Goal: Task Accomplishment & Management: Use online tool/utility

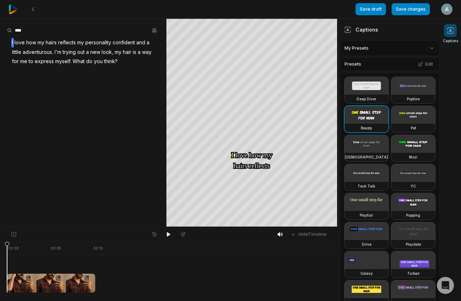
click at [13, 9] on img at bounding box center [13, 10] width 10 height 10
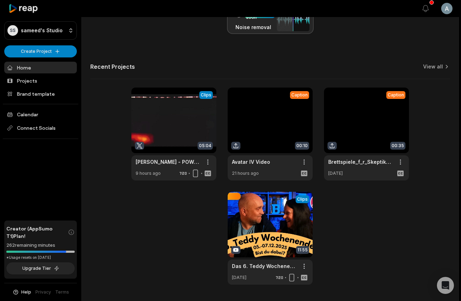
scroll to position [241, 0]
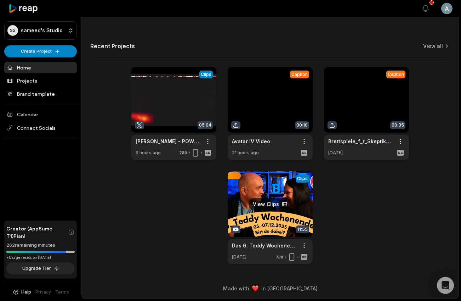
click at [273, 201] on link at bounding box center [270, 217] width 85 height 93
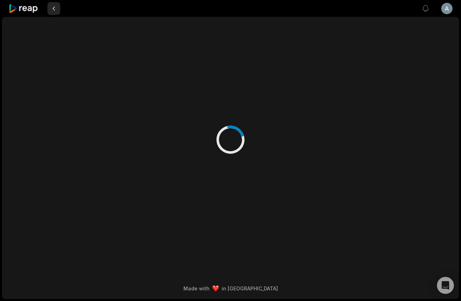
click at [56, 9] on button at bounding box center [53, 8] width 13 height 13
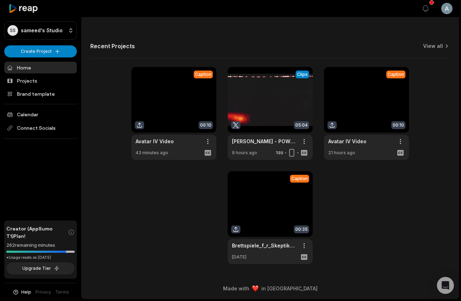
click at [253, 193] on link at bounding box center [270, 217] width 85 height 93
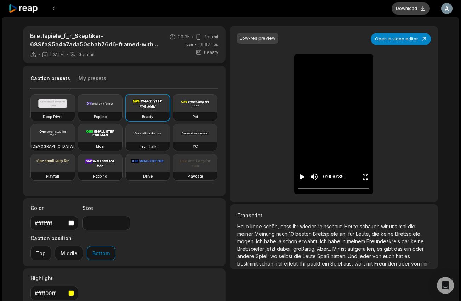
click at [411, 9] on button "Download" at bounding box center [411, 8] width 38 height 12
click at [404, 39] on button "Open in video editor" at bounding box center [401, 39] width 60 height 12
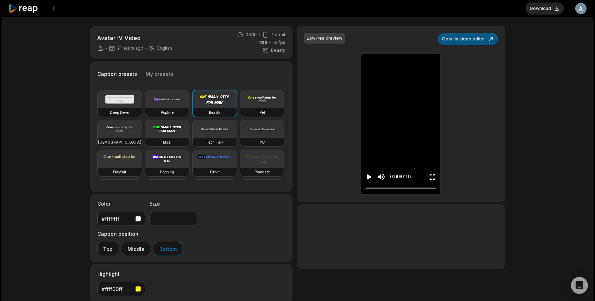
click at [469, 38] on button "Open in video editor" at bounding box center [468, 39] width 60 height 12
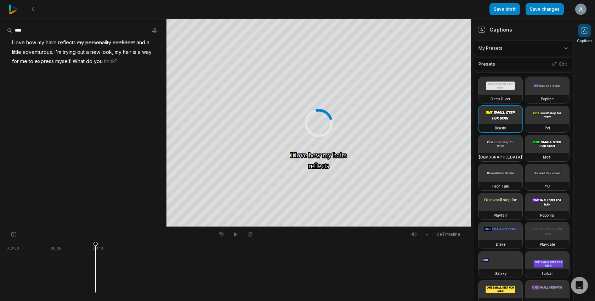
click at [45, 54] on span "adventurous." at bounding box center [38, 52] width 32 height 10
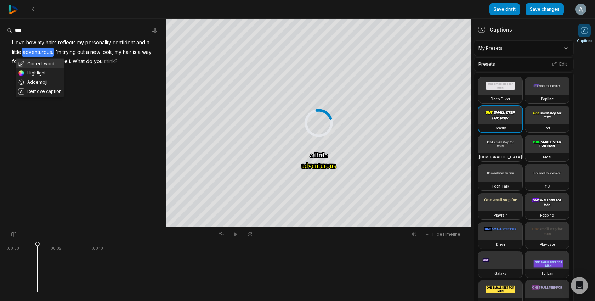
click at [45, 63] on button "Correct word" at bounding box center [40, 63] width 48 height 9
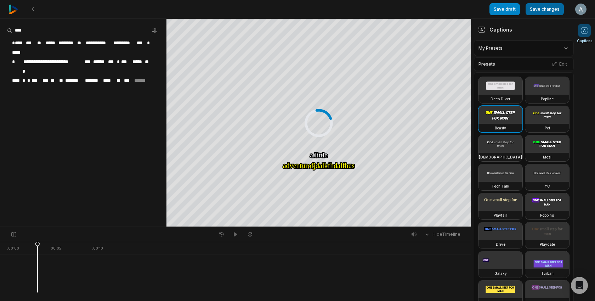
click at [559, 5] on button "Save changes" at bounding box center [544, 9] width 38 height 12
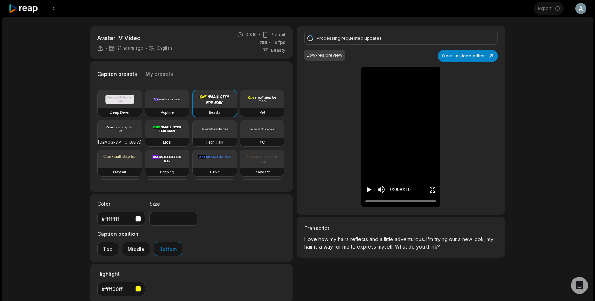
click at [466, 56] on button "Open in video editor" at bounding box center [468, 56] width 60 height 12
click at [459, 81] on div "Processing requested updates Low-res preview Open in video editor I I love love…" at bounding box center [401, 120] width 208 height 189
